Goal: Communication & Community: Participate in discussion

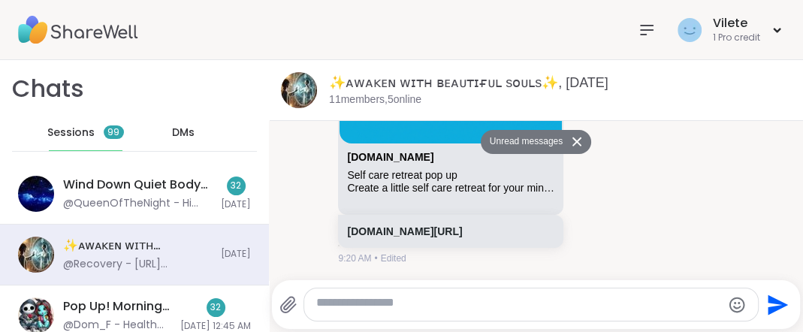
click at [573, 146] on icon at bounding box center [576, 141] width 9 height 9
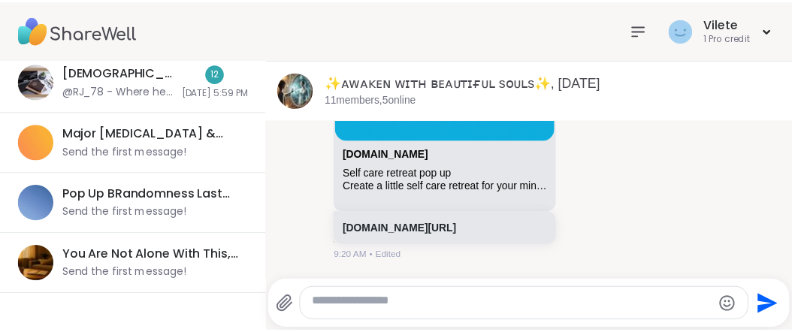
scroll to position [566, 0]
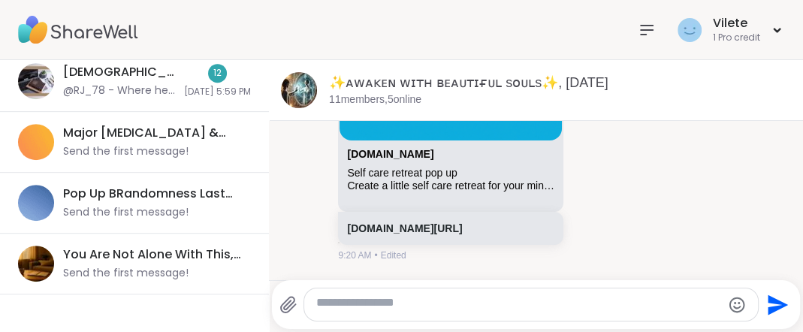
click at [638, 24] on icon at bounding box center [647, 30] width 18 height 18
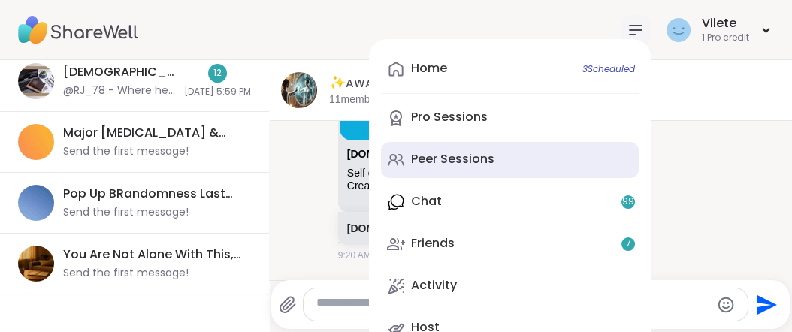
click at [452, 168] on div "Peer Sessions" at bounding box center [452, 159] width 83 height 17
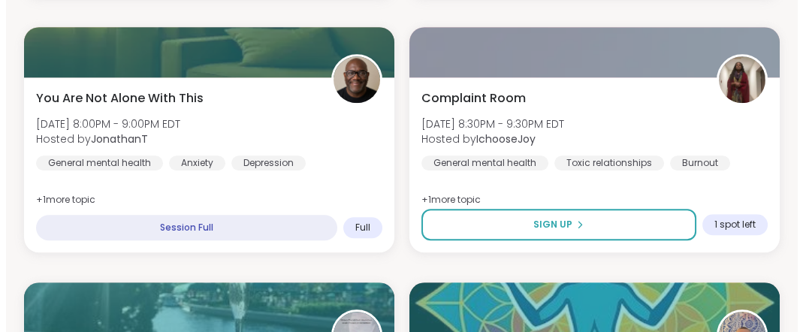
scroll to position [2152, 0]
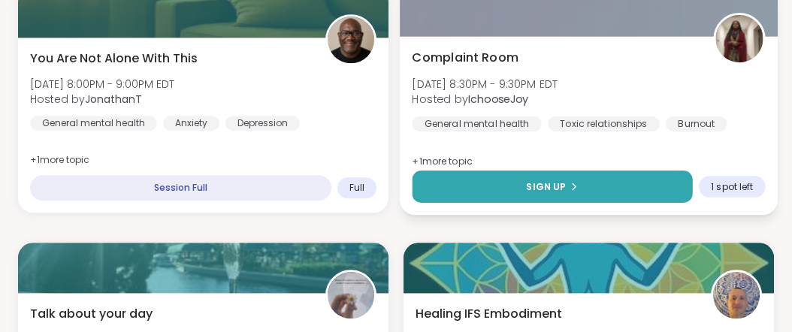
click at [547, 193] on span "Sign Up" at bounding box center [546, 187] width 40 height 14
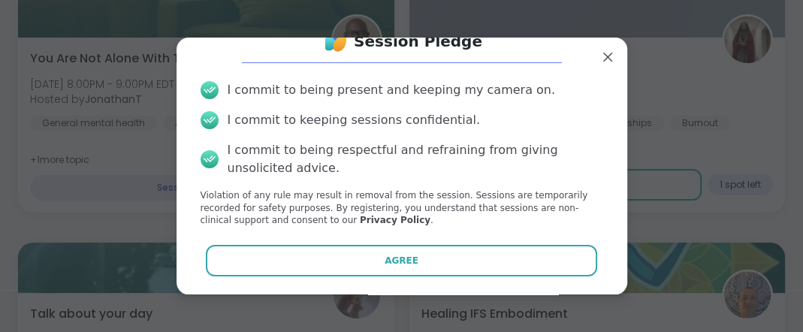
scroll to position [107, 0]
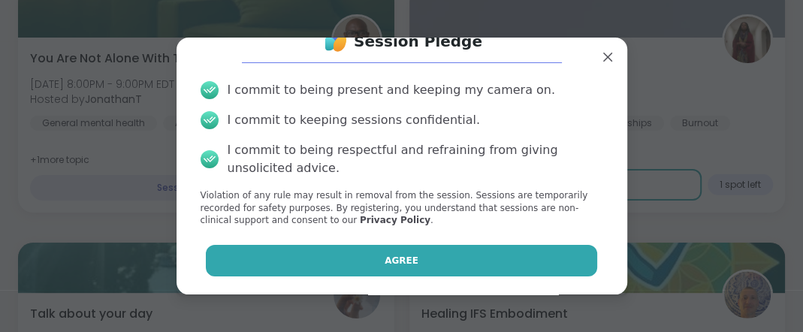
click at [415, 252] on button "Agree" at bounding box center [401, 261] width 391 height 32
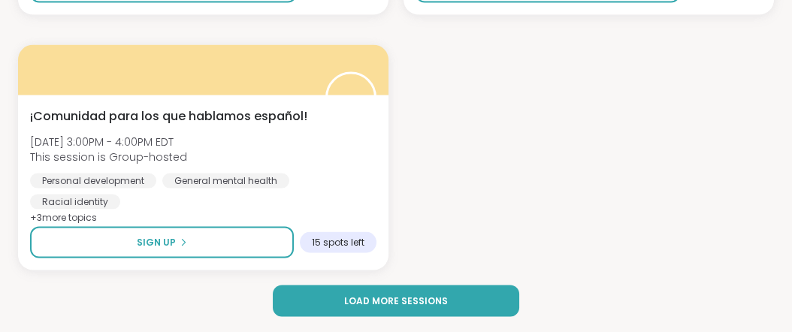
scroll to position [4829, 0]
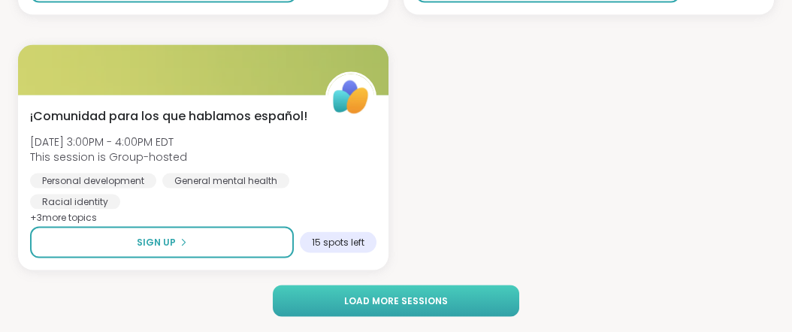
click at [463, 307] on button "Load more sessions" at bounding box center [396, 301] width 246 height 32
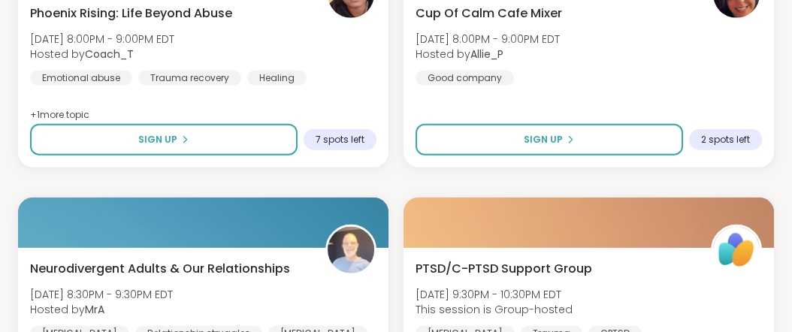
scroll to position [6360, 0]
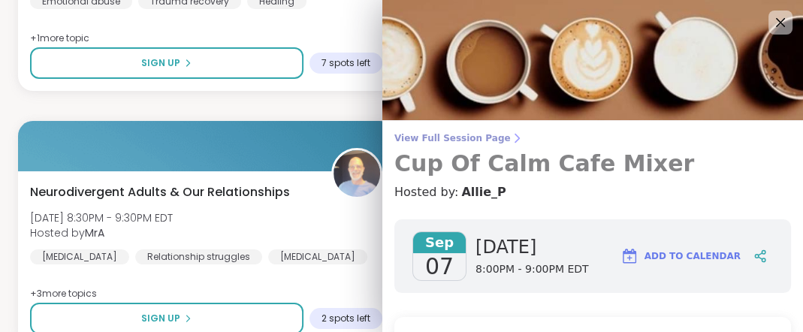
click at [496, 141] on span "View Full Session Page" at bounding box center [592, 138] width 397 height 12
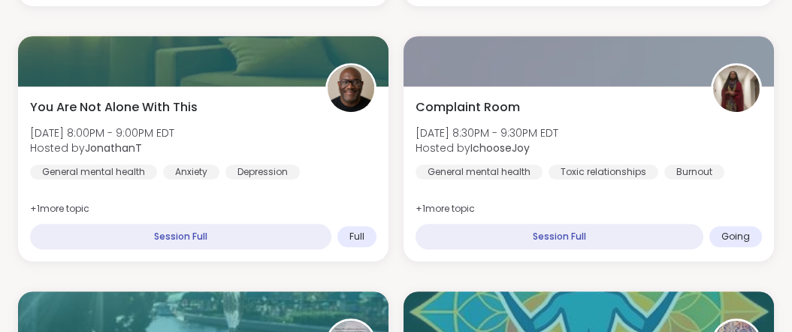
scroll to position [1877, 0]
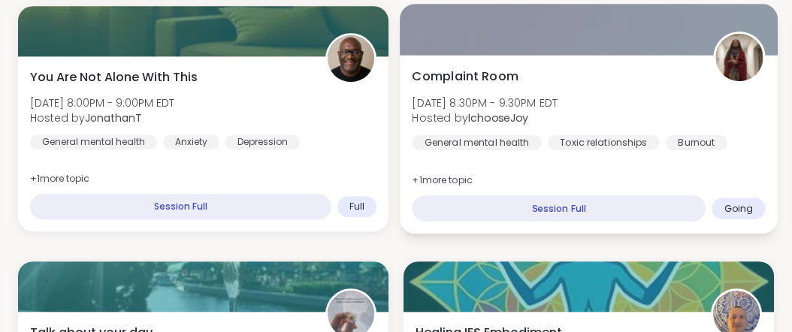
click at [518, 85] on span "Complaint Room" at bounding box center [465, 76] width 107 height 18
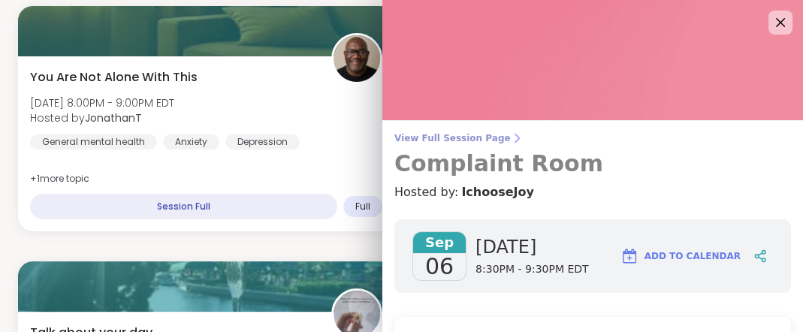
click at [468, 138] on span "View Full Session Page" at bounding box center [592, 138] width 397 height 12
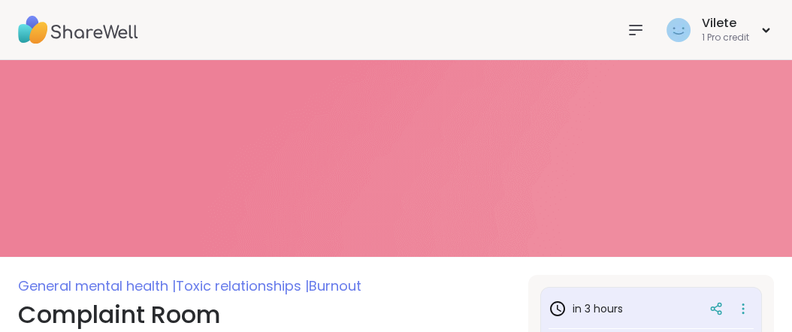
click at [627, 29] on icon at bounding box center [636, 30] width 18 height 18
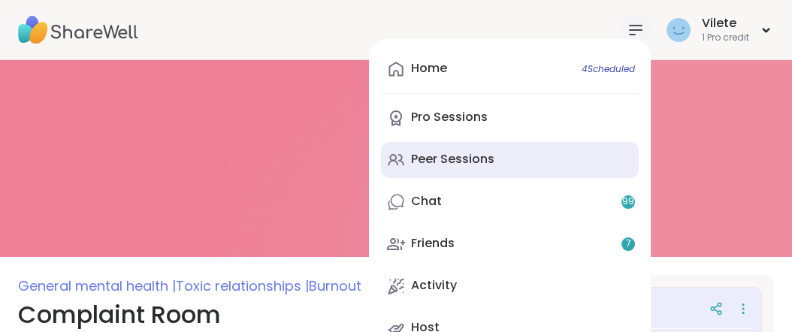
click at [419, 168] on div "Peer Sessions" at bounding box center [452, 159] width 83 height 17
type textarea "*"
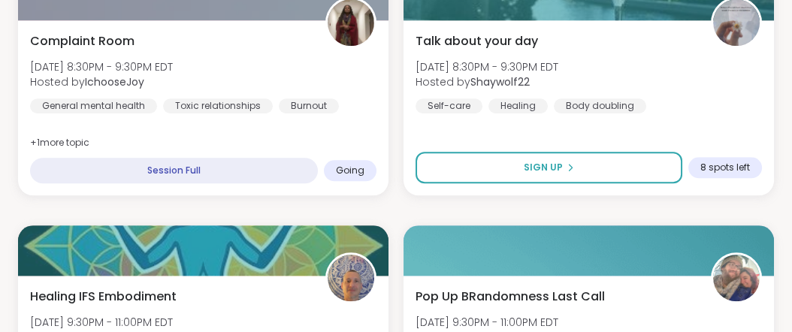
scroll to position [2189, 0]
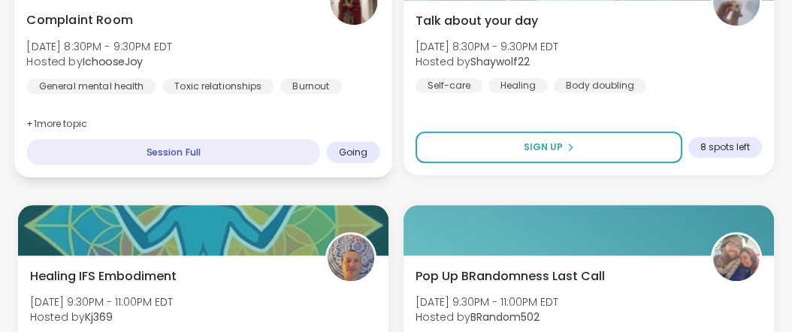
click at [343, 25] on img at bounding box center [353, 0] width 47 height 47
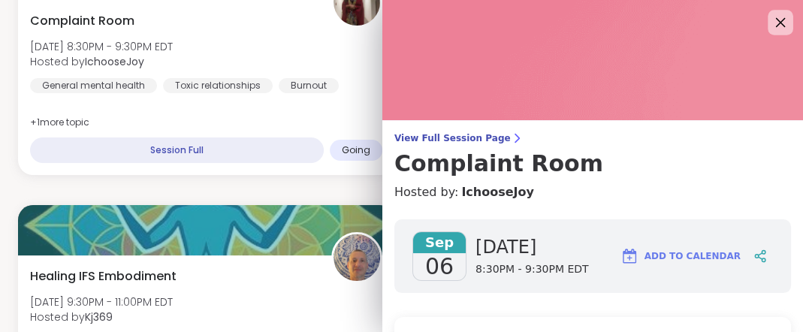
click at [776, 23] on icon at bounding box center [781, 23] width 10 height 10
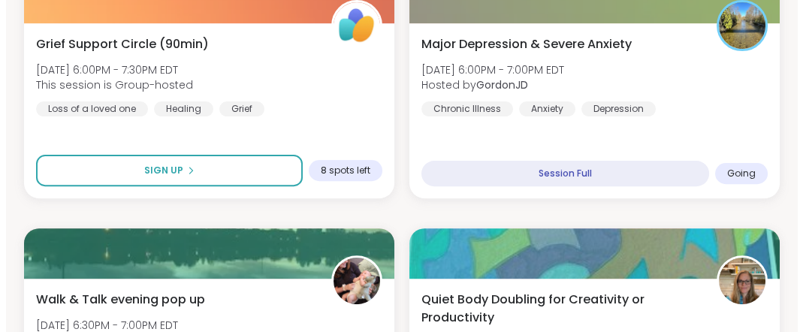
scroll to position [925, 0]
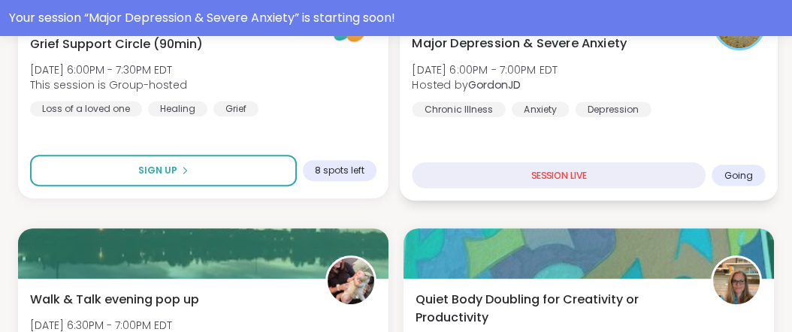
click at [582, 189] on div "SESSION LIVE" at bounding box center [559, 175] width 294 height 26
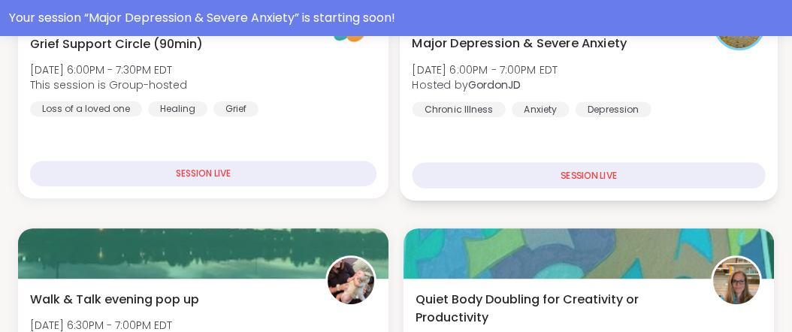
click at [582, 189] on div "SESSION LIVE" at bounding box center [588, 175] width 353 height 26
click at [627, 52] on span "Major Depression & Severe Anxiety" at bounding box center [519, 43] width 215 height 18
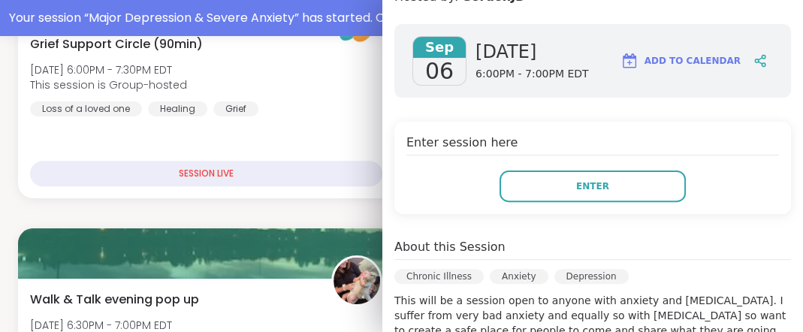
scroll to position [329, 0]
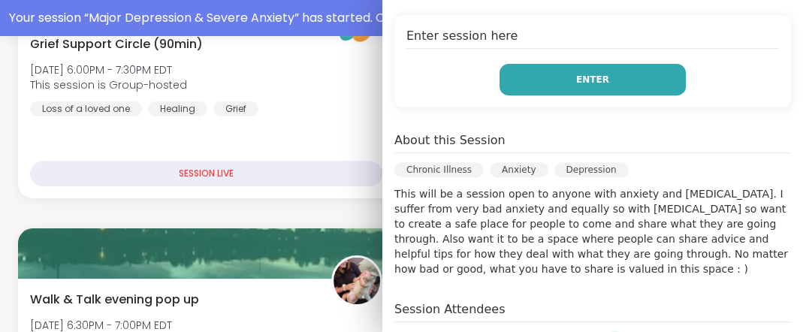
click at [576, 86] on span "Enter" at bounding box center [592, 80] width 33 height 14
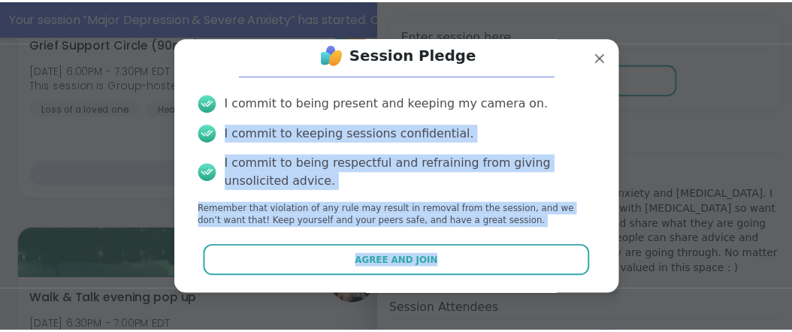
scroll to position [107, 0]
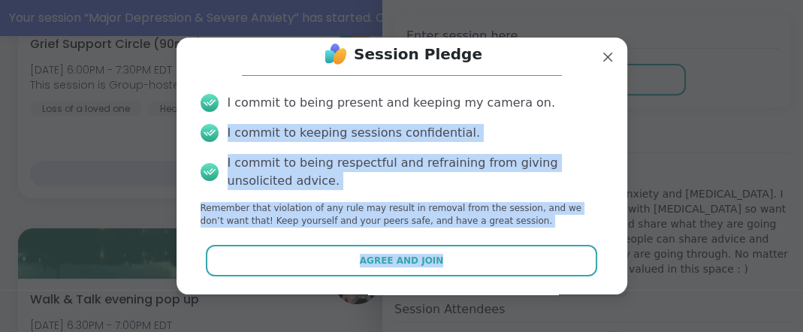
drag, startPoint x: 598, startPoint y: 154, endPoint x: 584, endPoint y: 299, distance: 145.6
click at [584, 299] on div "Session Pledge I commit to being present and keeping my camera on. I commit to …" at bounding box center [401, 166] width 785 height 332
click at [590, 245] on div "Agree and Join" at bounding box center [402, 261] width 427 height 32
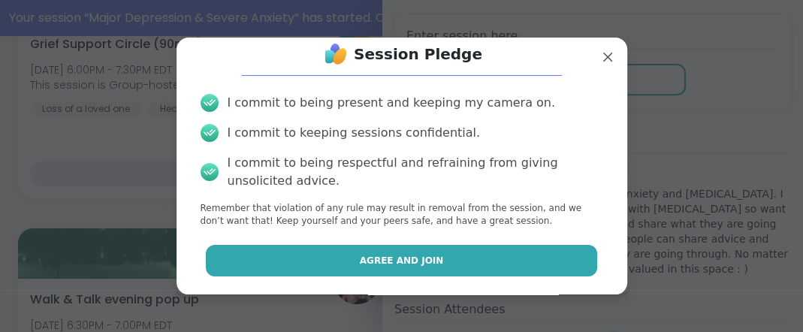
click at [496, 257] on button "Agree and Join" at bounding box center [401, 261] width 391 height 32
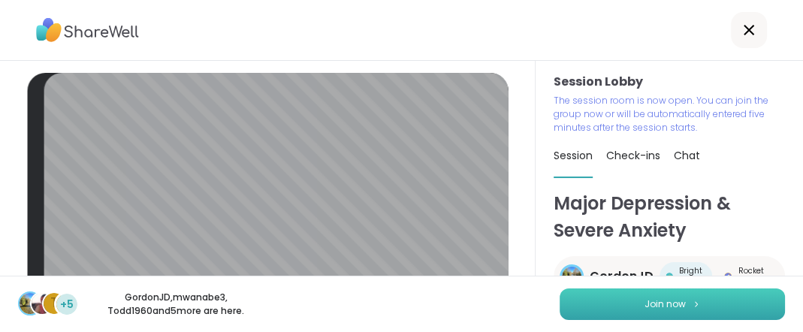
click at [654, 305] on span "Join now" at bounding box center [665, 305] width 41 height 14
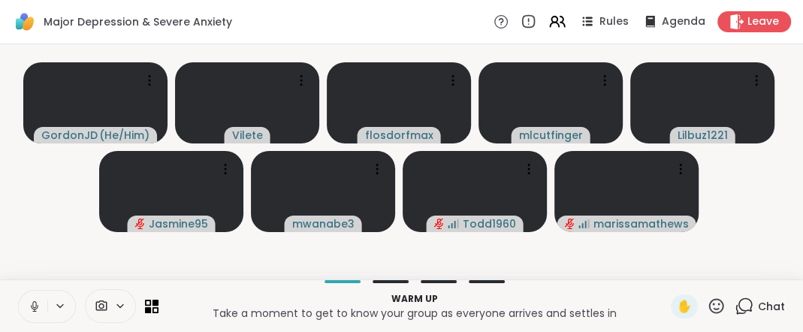
click at [36, 301] on icon at bounding box center [34, 304] width 4 height 7
click at [37, 300] on icon at bounding box center [34, 303] width 5 height 6
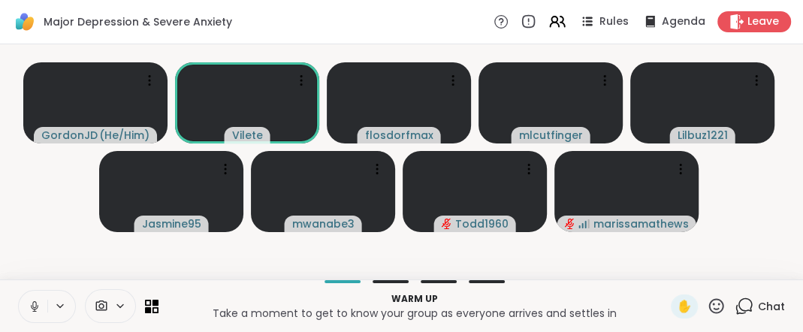
click at [36, 301] on icon at bounding box center [34, 304] width 4 height 7
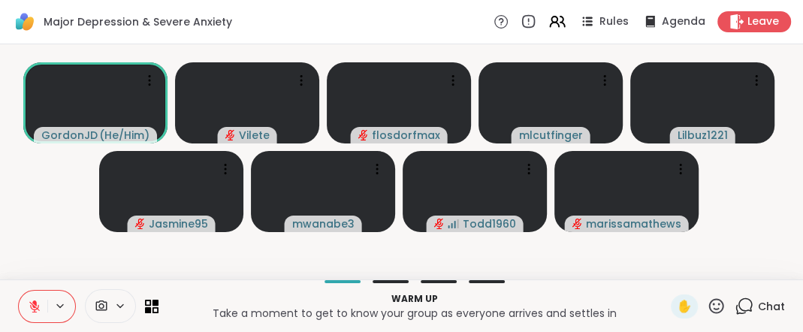
click at [37, 300] on icon at bounding box center [34, 303] width 5 height 6
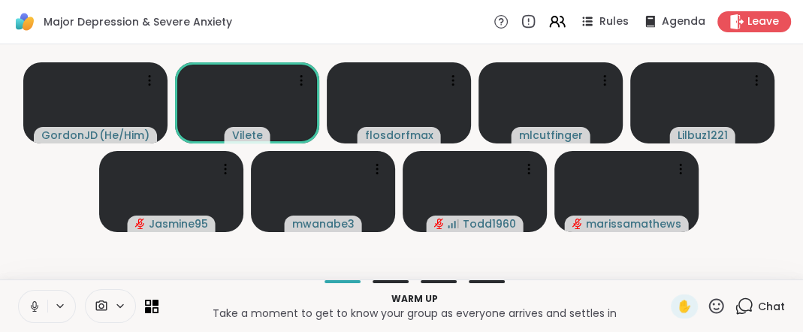
click at [36, 301] on icon at bounding box center [34, 304] width 4 height 7
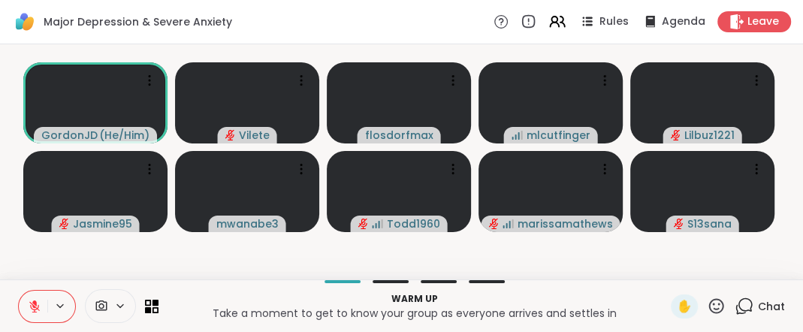
click at [37, 300] on icon at bounding box center [34, 303] width 5 height 6
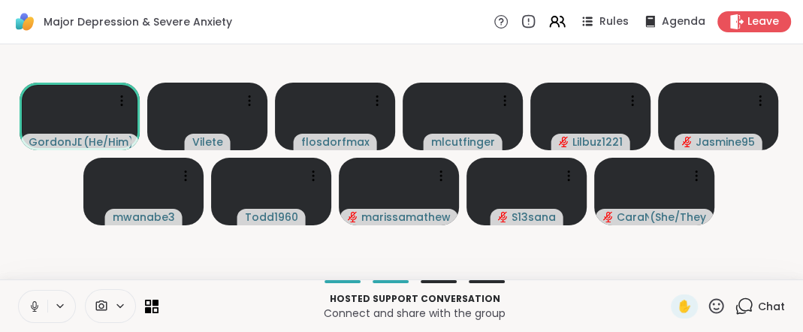
click at [41, 300] on icon at bounding box center [35, 307] width 14 height 14
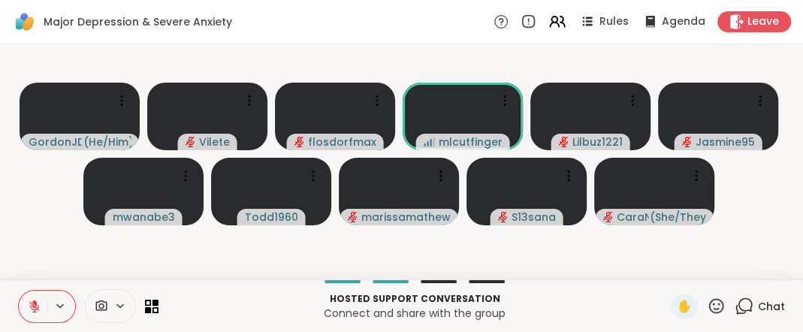
click at [707, 302] on icon at bounding box center [716, 306] width 19 height 19
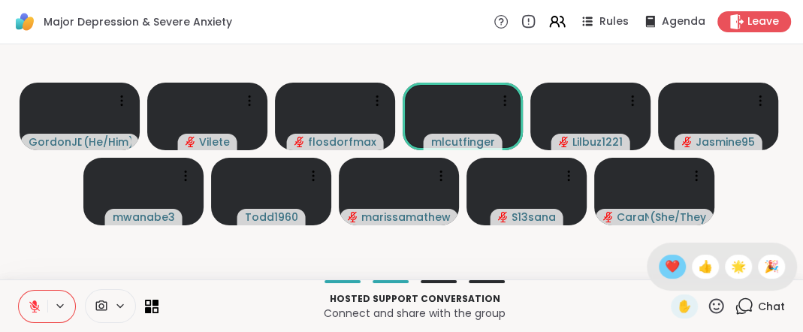
click at [665, 258] on span "❤️" at bounding box center [672, 267] width 15 height 18
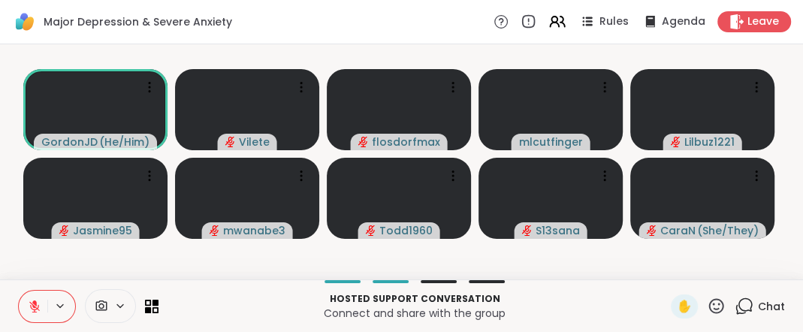
click at [38, 304] on icon at bounding box center [35, 307] width 14 height 14
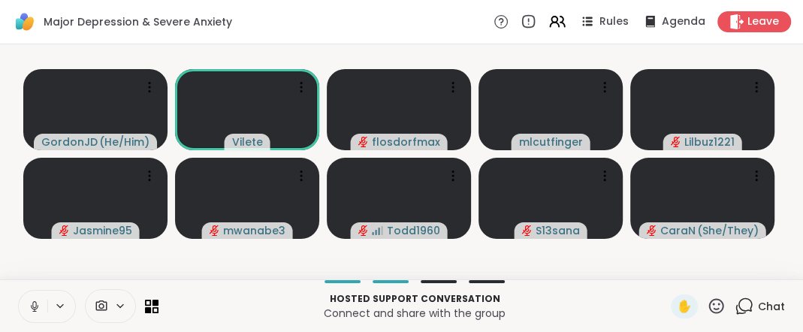
click at [41, 301] on icon at bounding box center [35, 307] width 14 height 14
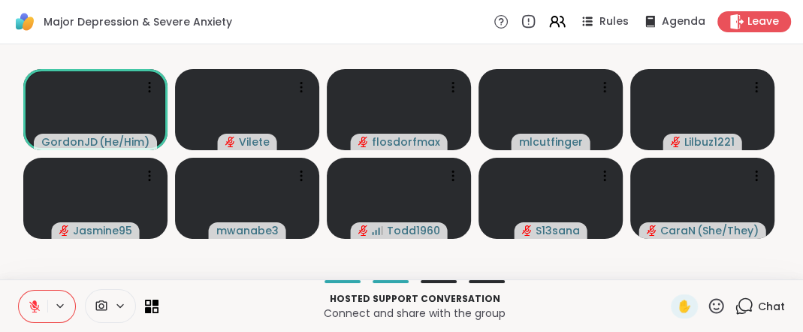
click at [37, 300] on icon at bounding box center [34, 303] width 5 height 6
click at [36, 301] on icon at bounding box center [34, 304] width 4 height 7
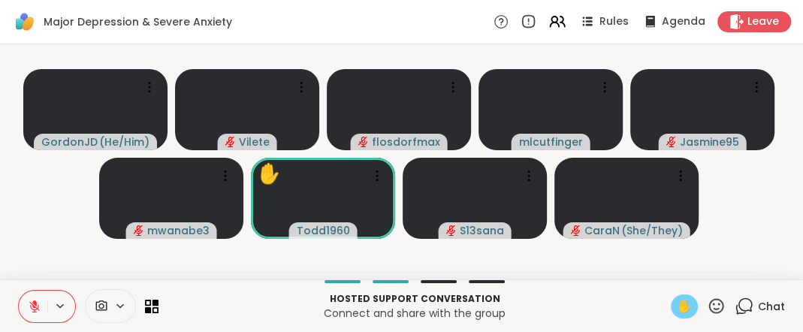
click at [677, 304] on span "✋" at bounding box center [684, 307] width 15 height 18
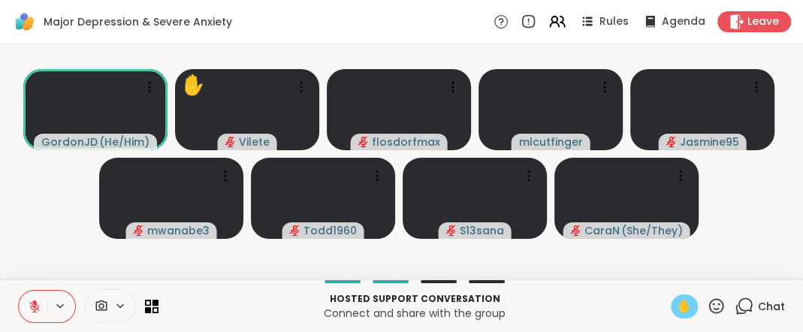
click at [37, 300] on icon at bounding box center [34, 303] width 5 height 6
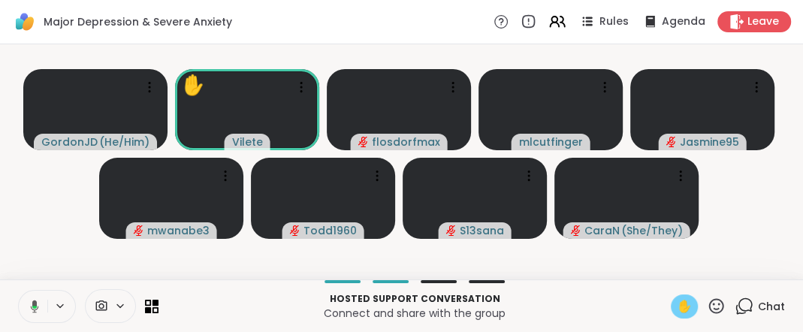
click at [677, 299] on span "✋" at bounding box center [684, 307] width 15 height 18
click at [37, 300] on icon at bounding box center [34, 304] width 5 height 8
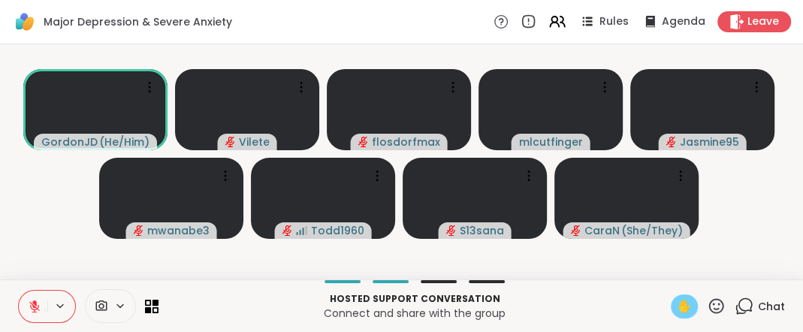
click at [677, 301] on span "✋" at bounding box center [684, 307] width 15 height 18
click at [38, 302] on icon at bounding box center [35, 307] width 14 height 14
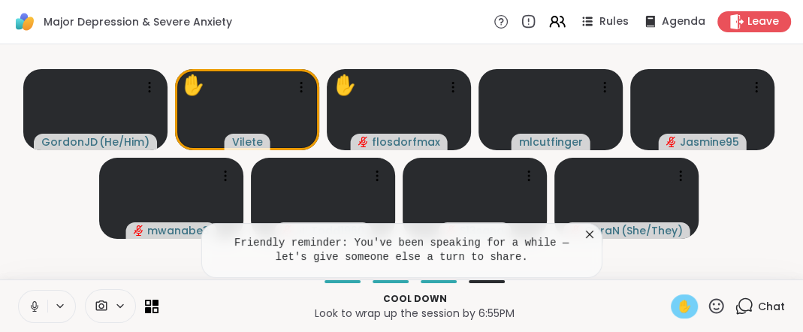
click at [587, 227] on icon at bounding box center [589, 234] width 15 height 15
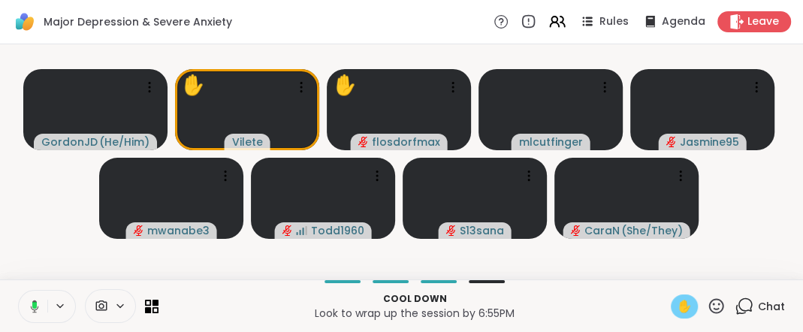
click at [39, 301] on icon at bounding box center [33, 307] width 14 height 14
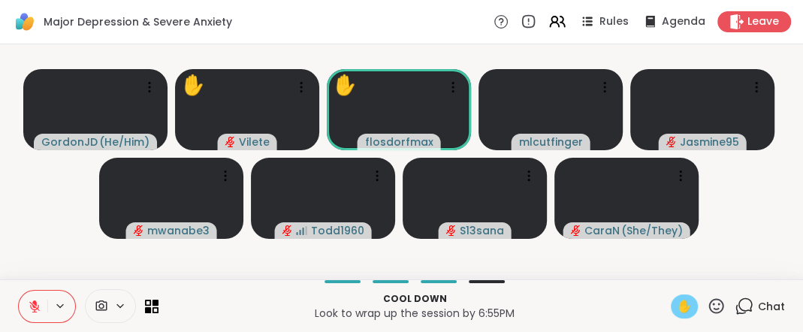
click at [677, 301] on span "✋" at bounding box center [684, 307] width 15 height 18
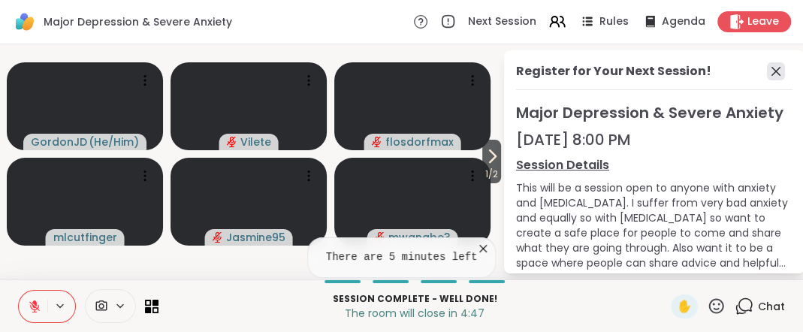
click at [767, 77] on icon at bounding box center [776, 71] width 18 height 18
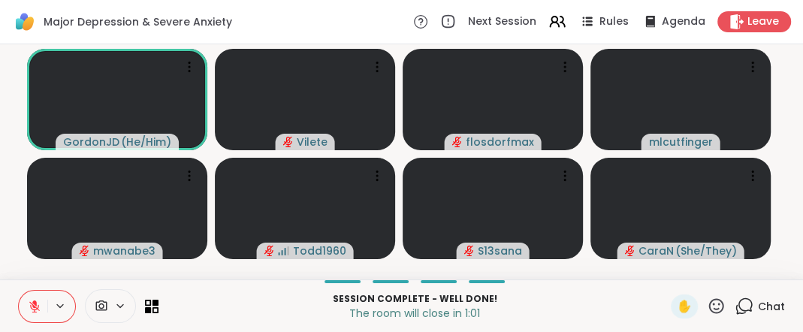
click at [40, 301] on icon at bounding box center [34, 306] width 11 height 11
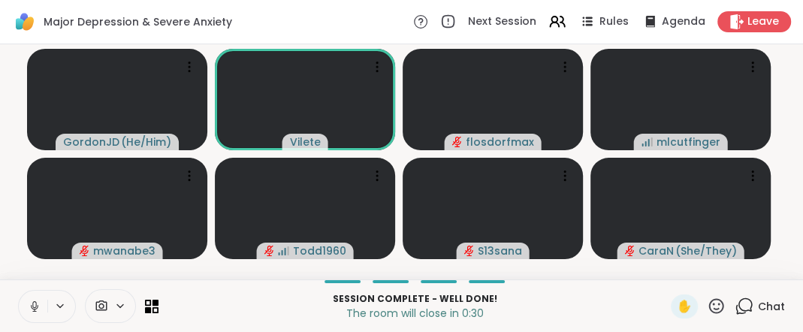
click at [36, 301] on icon at bounding box center [34, 304] width 4 height 7
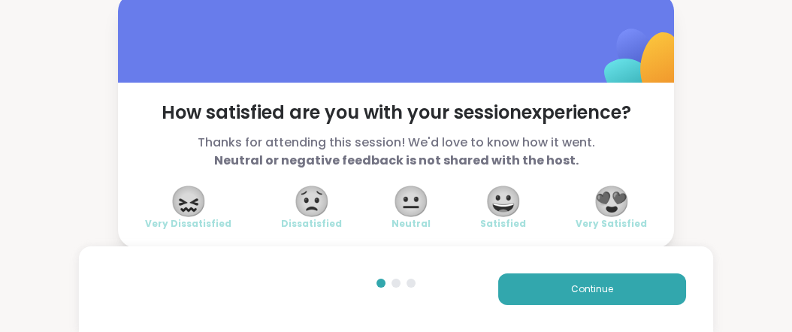
scroll to position [99, 0]
click at [597, 188] on span "😍" at bounding box center [612, 201] width 38 height 27
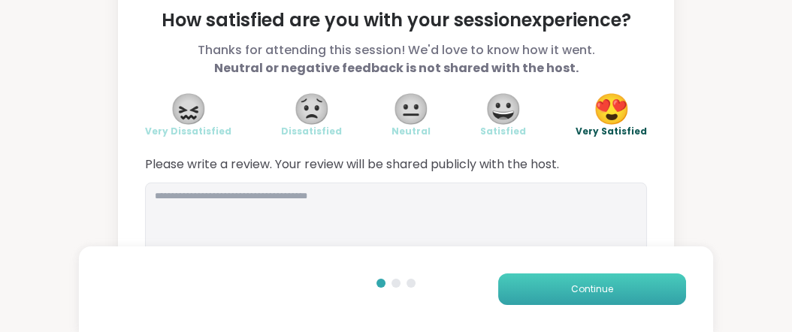
click at [571, 282] on span "Continue" at bounding box center [592, 289] width 42 height 14
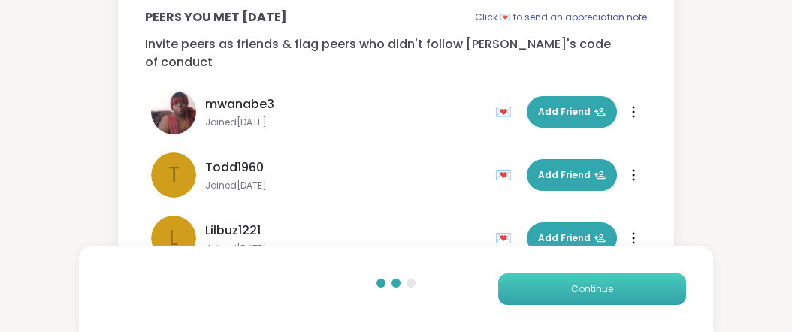
click at [624, 288] on button "Continue" at bounding box center [592, 289] width 188 height 32
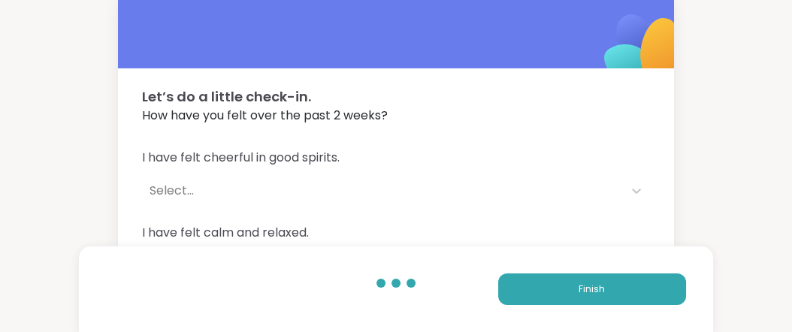
scroll to position [0, 0]
